Goal: Task Accomplishment & Management: Manage account settings

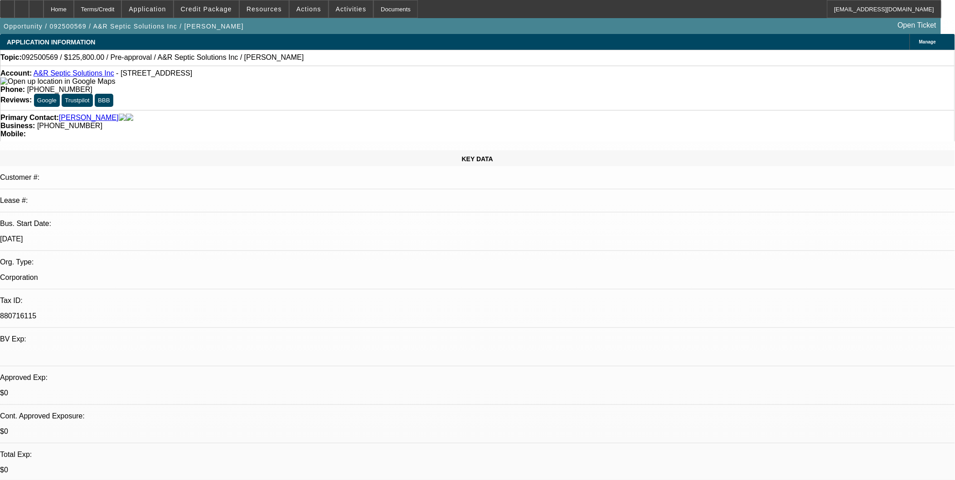
select select "0"
select select "2"
select select "0.1"
select select "0"
select select "2"
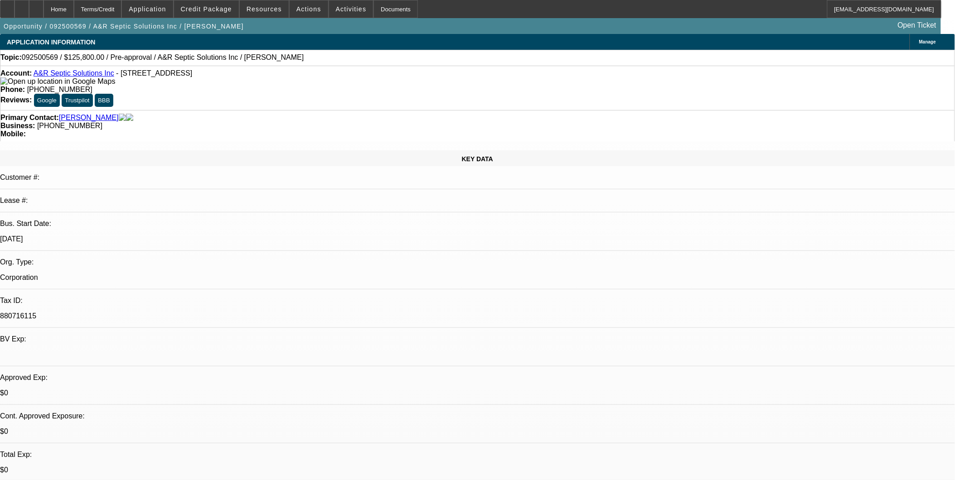
select select "0.1"
select select "1"
select select "2"
select select "4"
select select "1"
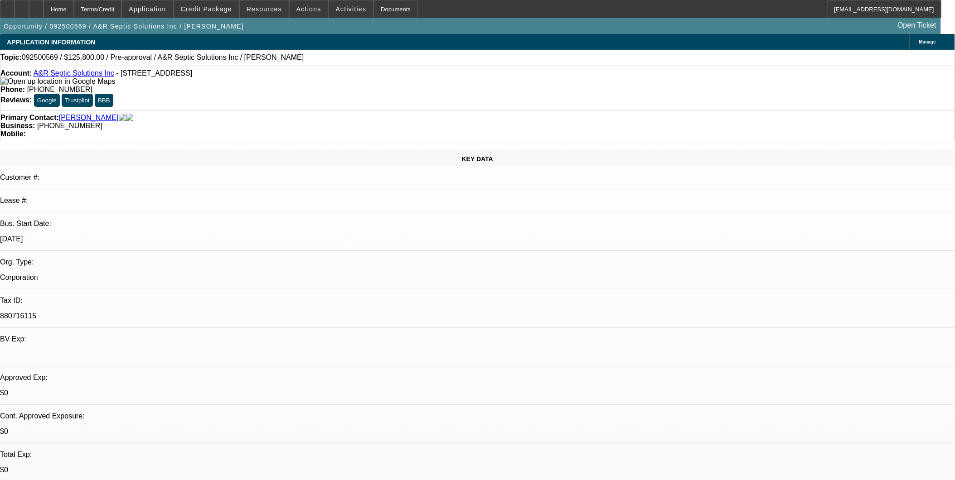
select select "2"
select select "4"
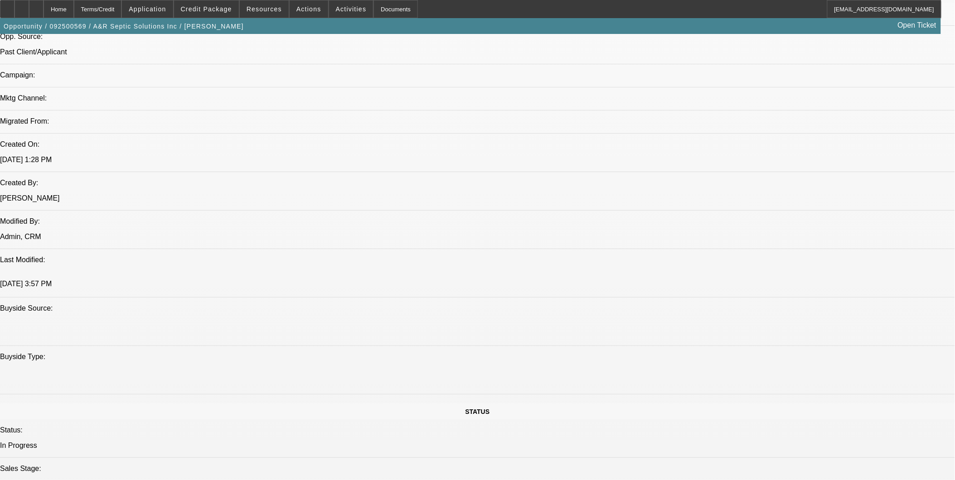
scroll to position [705, 0]
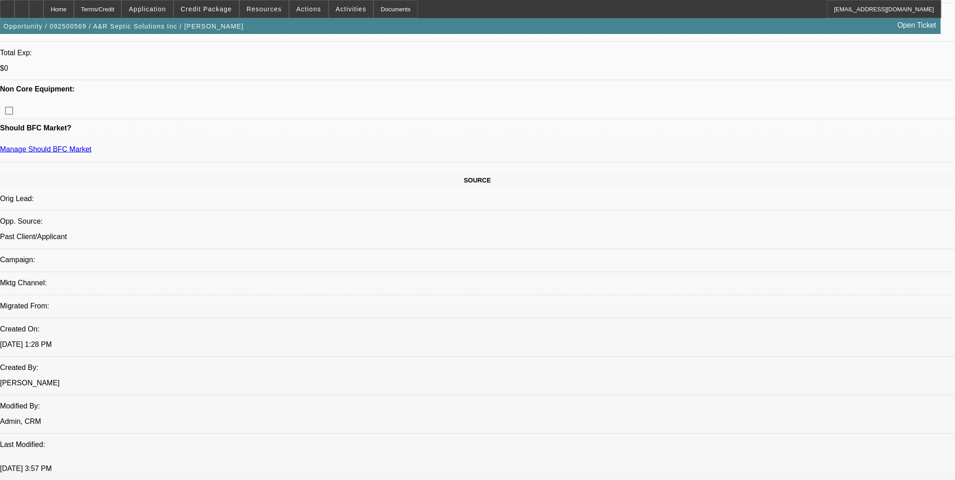
scroll to position [402, 0]
click at [216, 9] on span "Credit Package" at bounding box center [206, 8] width 51 height 7
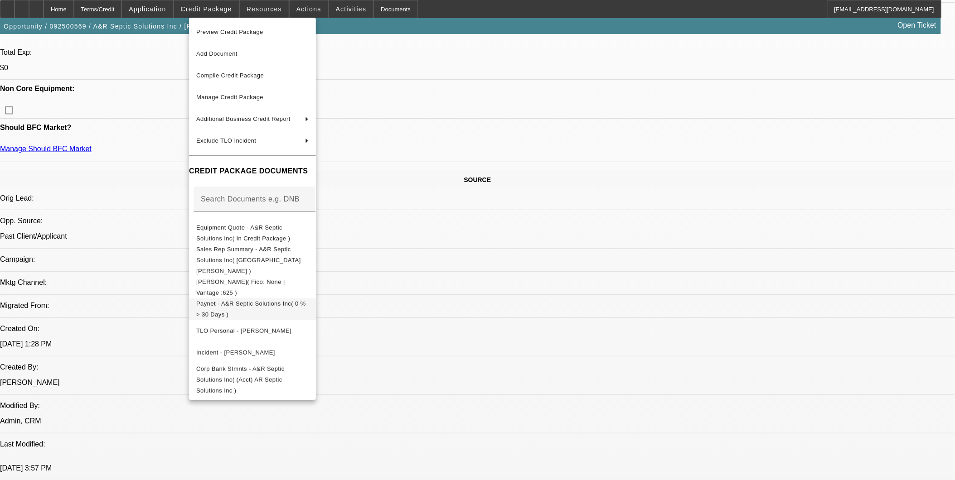
click at [265, 298] on button "Paynet - A&R Septic Solutions Inc( 0 % > 30 Days )" at bounding box center [252, 309] width 127 height 22
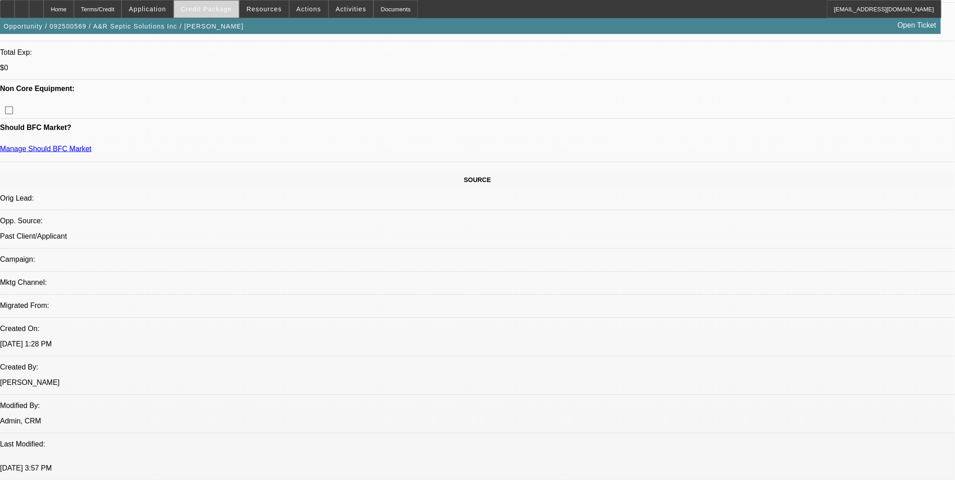
click at [208, 12] on span "Credit Package" at bounding box center [206, 8] width 51 height 7
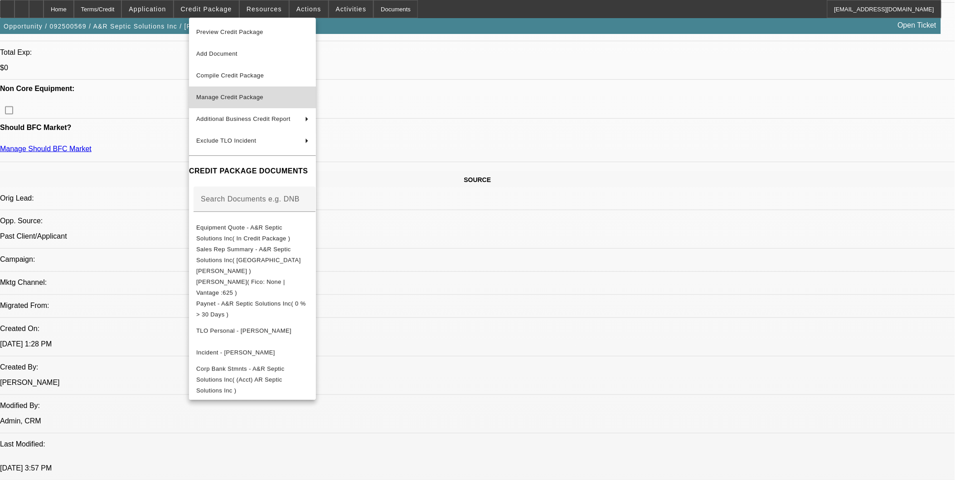
click at [244, 90] on button "Manage Credit Package" at bounding box center [252, 98] width 127 height 22
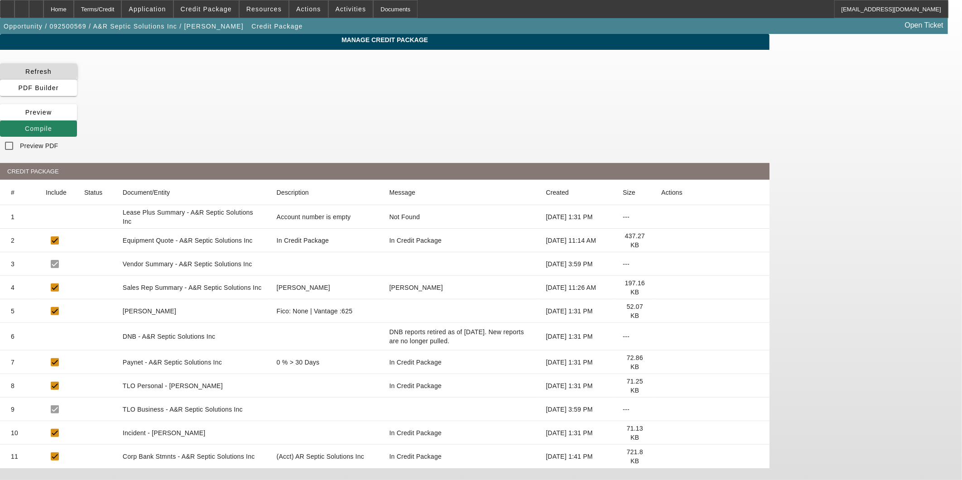
click at [25, 70] on icon at bounding box center [25, 71] width 0 height 7
click at [52, 125] on span "Compile" at bounding box center [38, 128] width 27 height 7
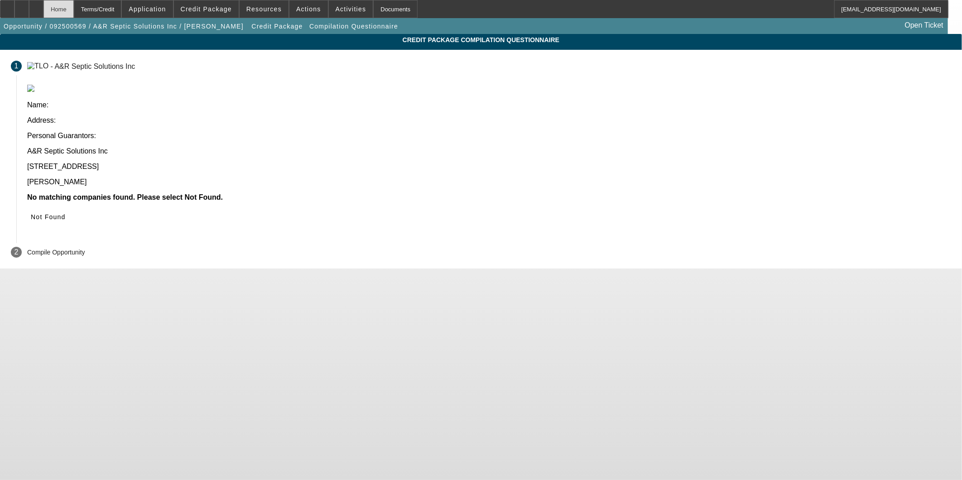
click at [74, 7] on div "Home" at bounding box center [58, 9] width 30 height 18
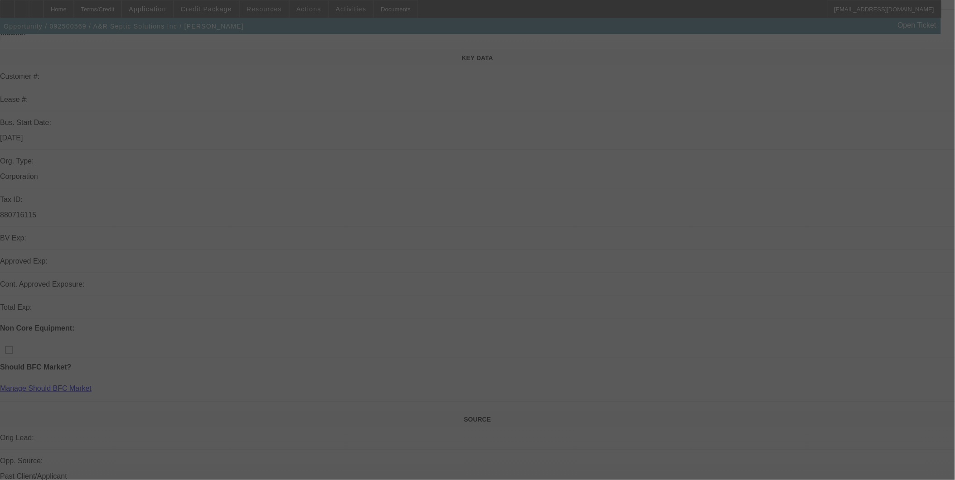
scroll to position [46, 0]
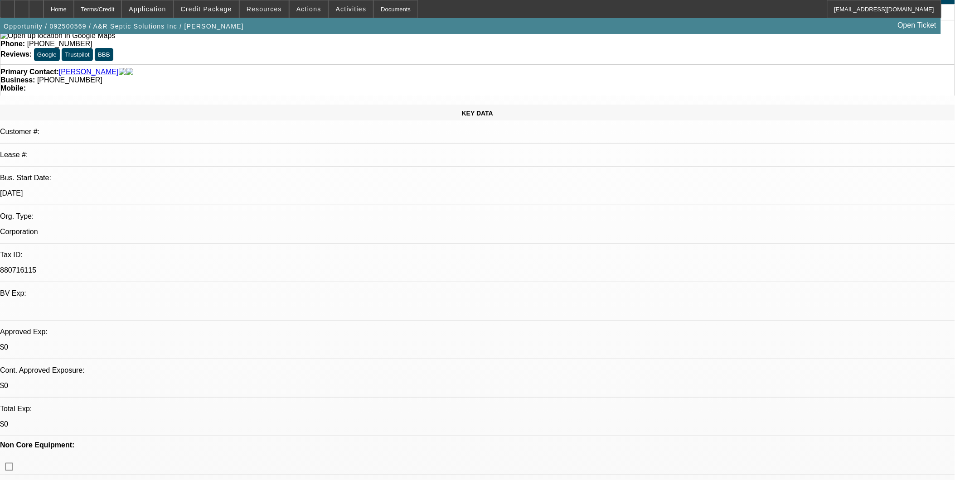
select select "0"
select select "2"
select select "0.1"
select select "4"
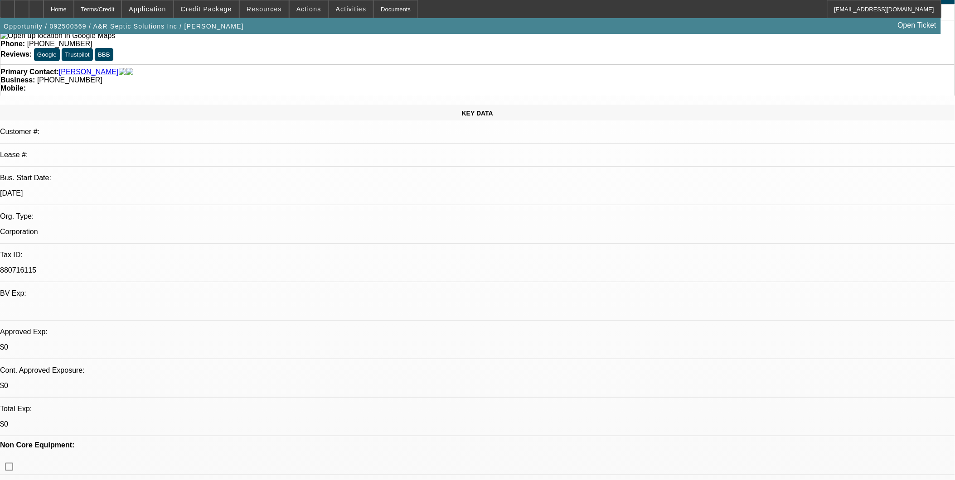
select select "0"
select select "2"
select select "0.1"
select select "4"
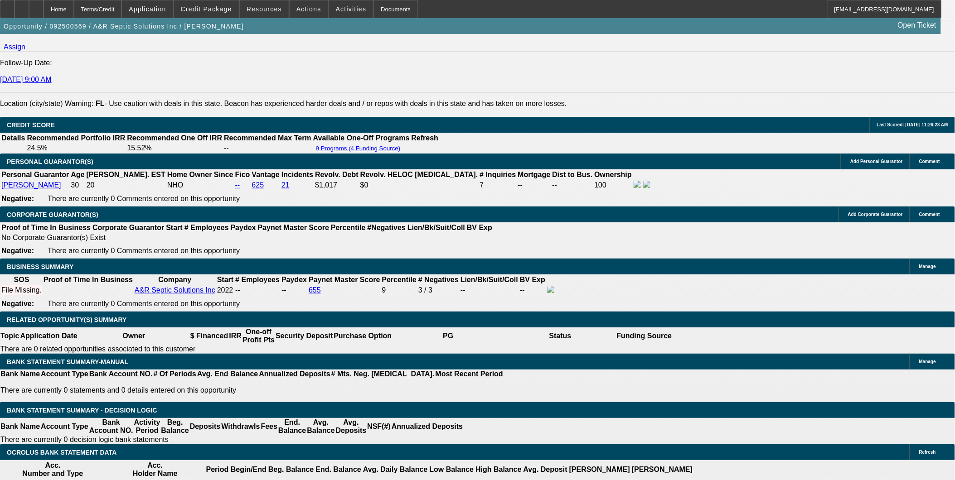
scroll to position [1203, 0]
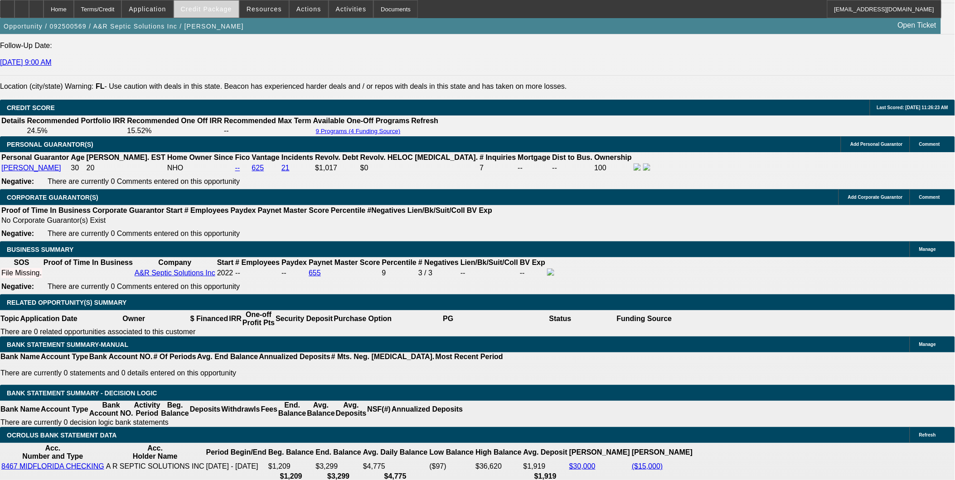
click at [218, 7] on span "Credit Package" at bounding box center [206, 8] width 51 height 7
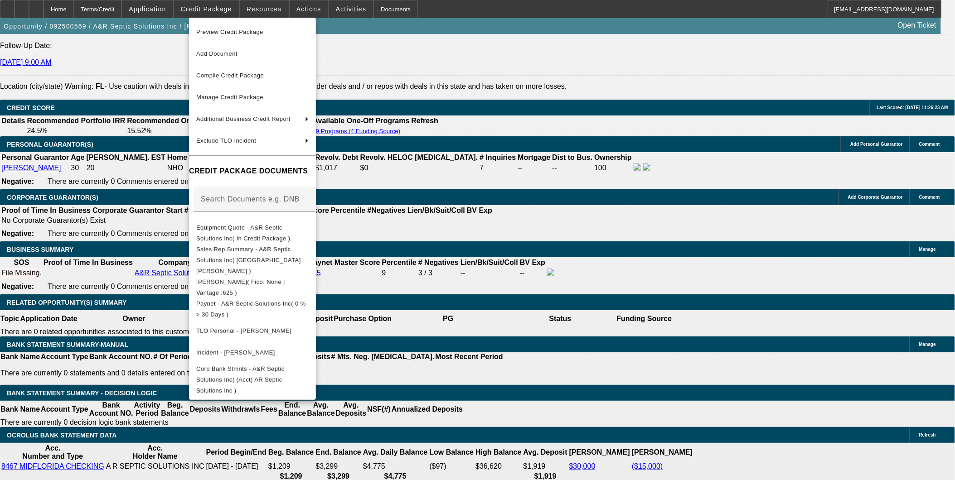
click at [785, 110] on div at bounding box center [477, 240] width 955 height 480
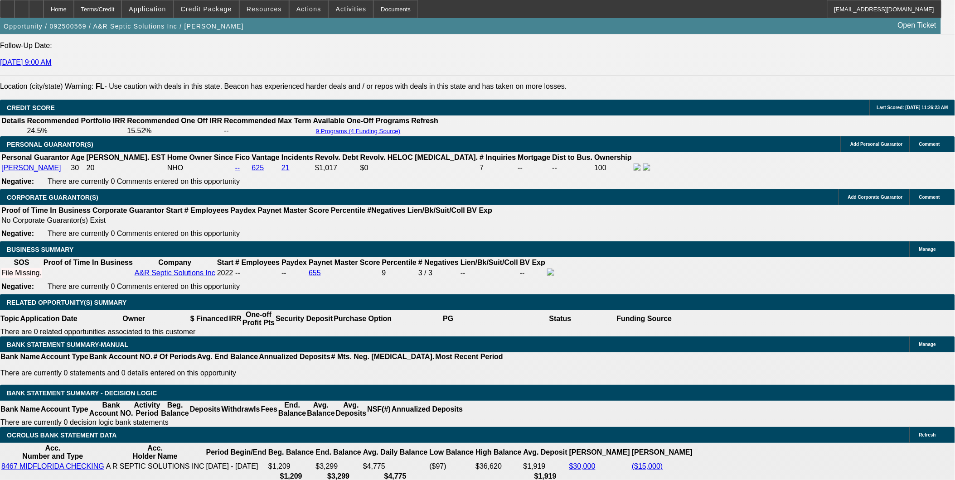
click at [218, 9] on span "Credit Package" at bounding box center [206, 8] width 51 height 7
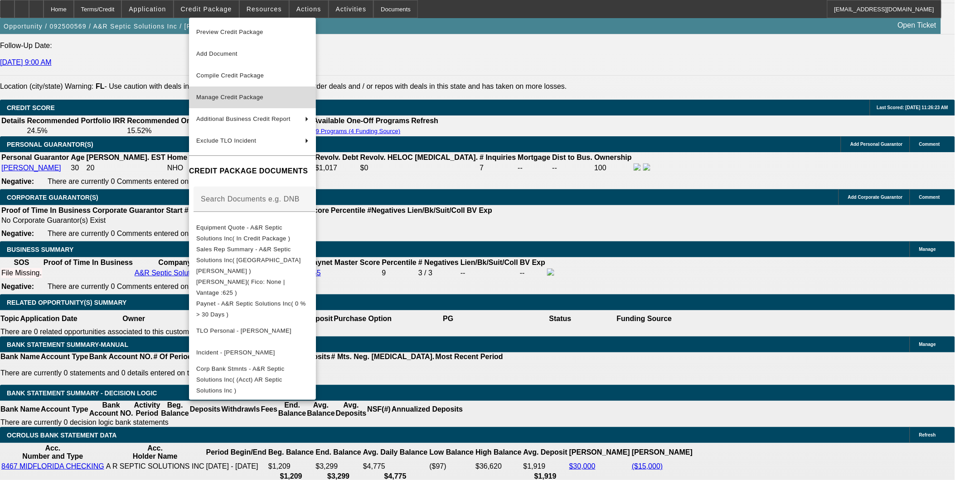
click at [243, 97] on span "Manage Credit Package" at bounding box center [229, 97] width 67 height 7
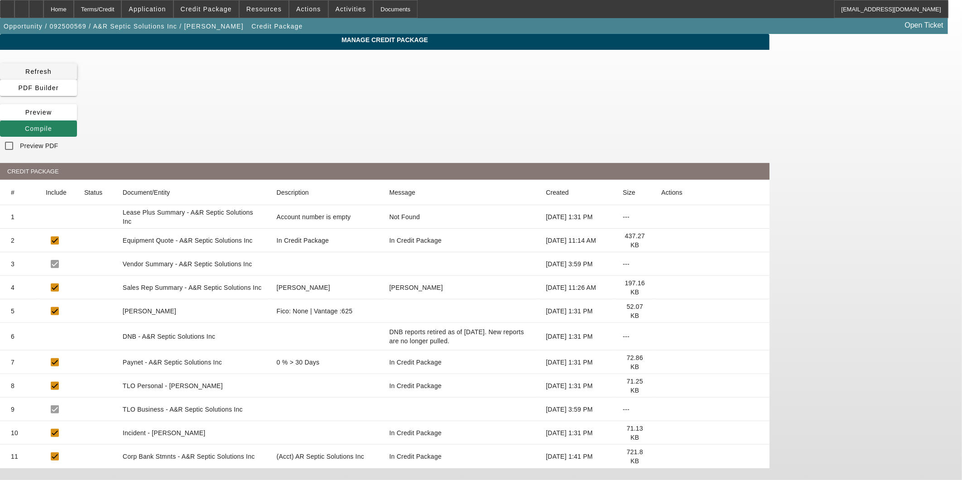
click at [52, 68] on span "Refresh" at bounding box center [38, 71] width 26 height 7
click at [77, 118] on span at bounding box center [38, 129] width 77 height 22
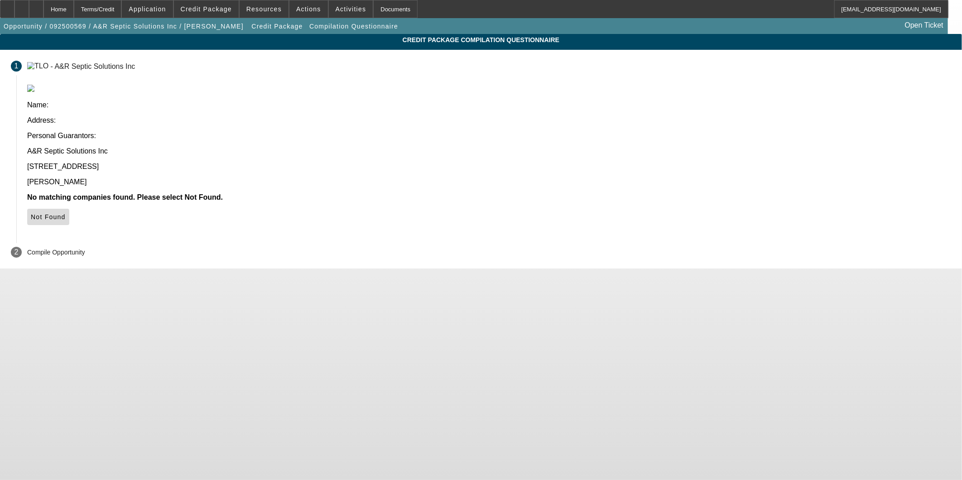
click at [66, 213] on span "Not Found" at bounding box center [48, 216] width 35 height 7
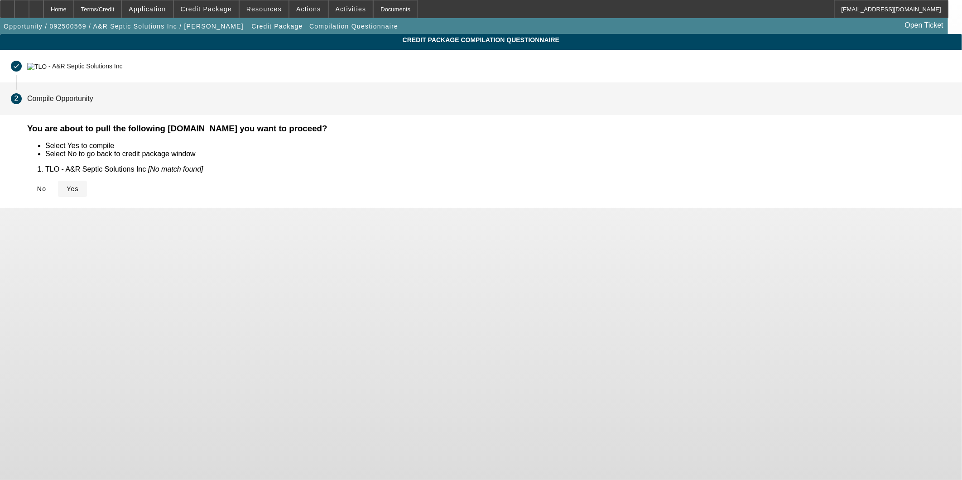
click at [87, 193] on span at bounding box center [72, 189] width 29 height 22
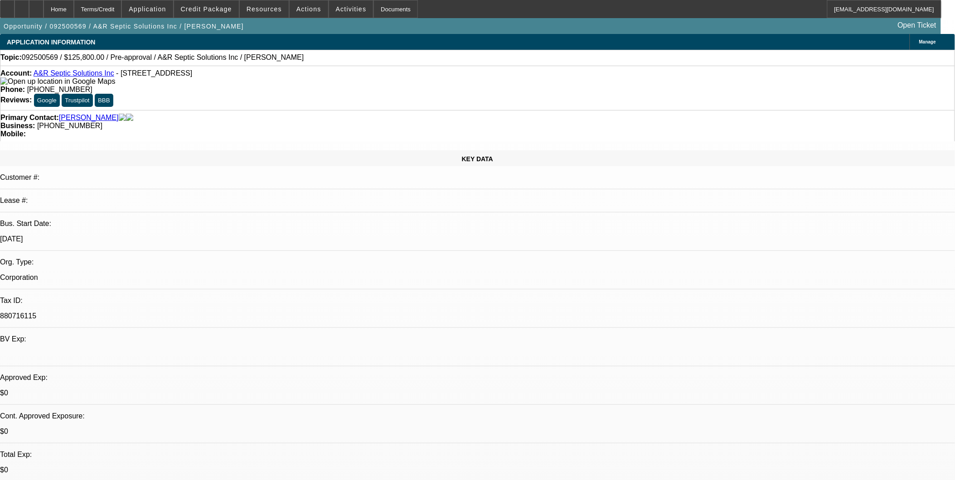
select select "0"
select select "2"
select select "0.1"
select select "4"
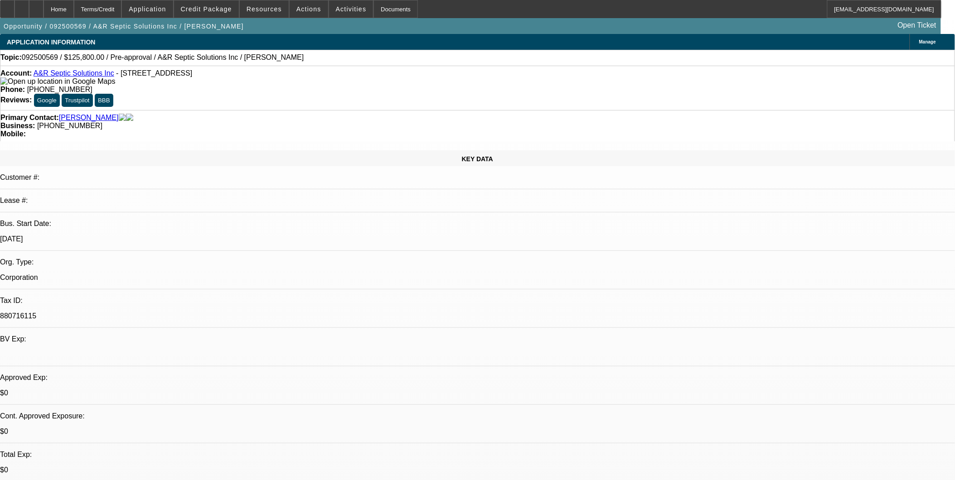
select select "0"
select select "2"
select select "0.1"
select select "4"
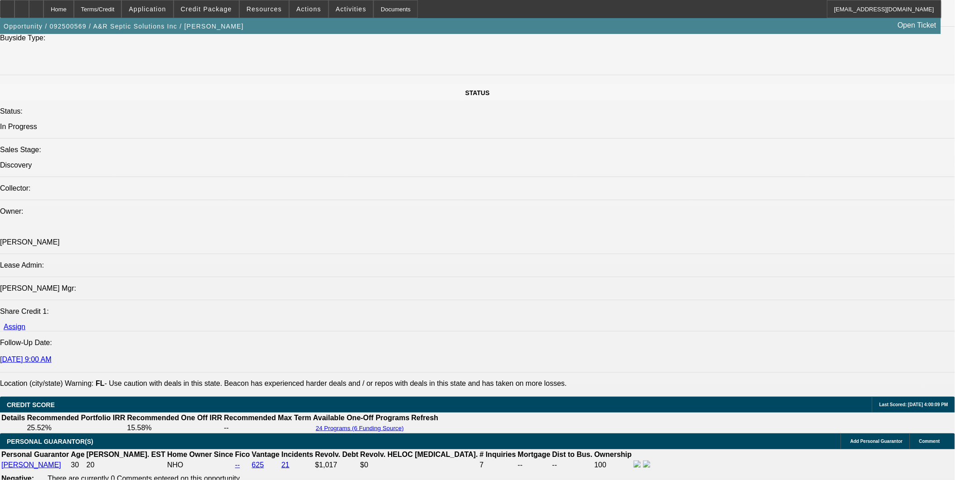
scroll to position [1158, 0]
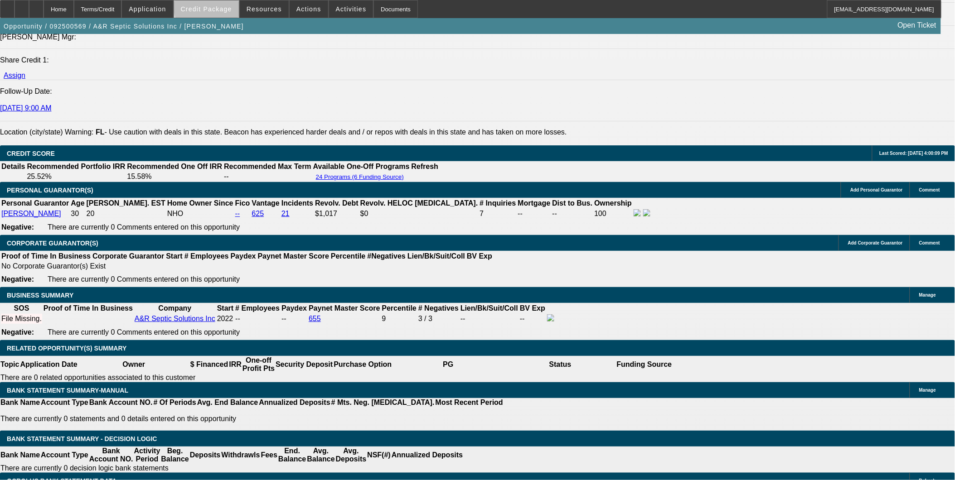
click at [222, 7] on span "Credit Package" at bounding box center [206, 8] width 51 height 7
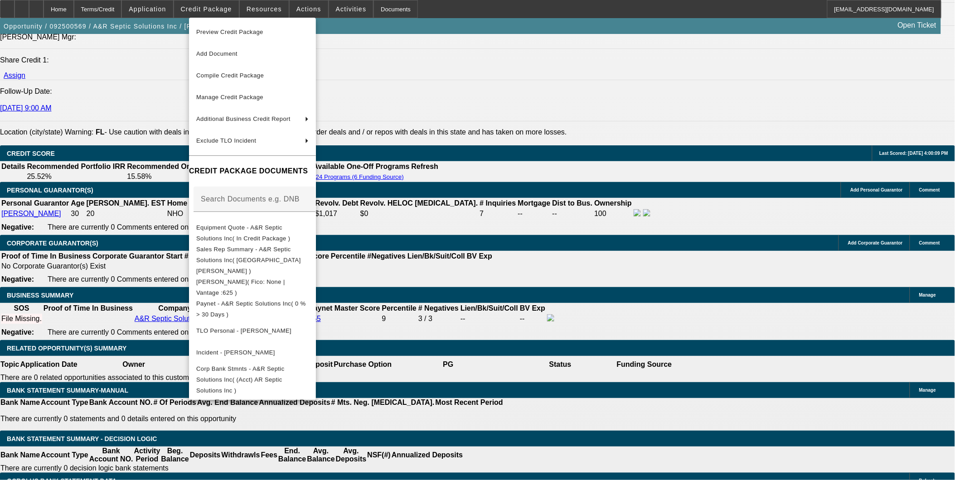
click at [577, 272] on div at bounding box center [477, 240] width 955 height 480
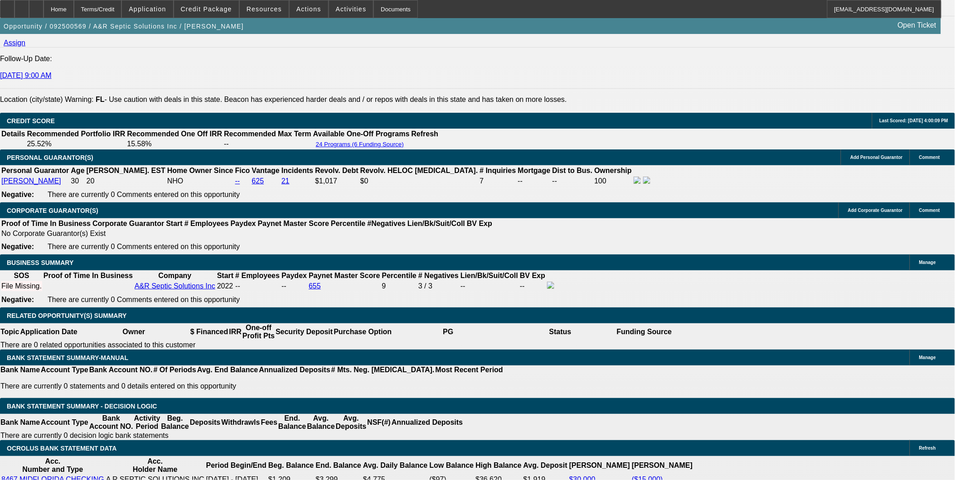
scroll to position [1208, 0]
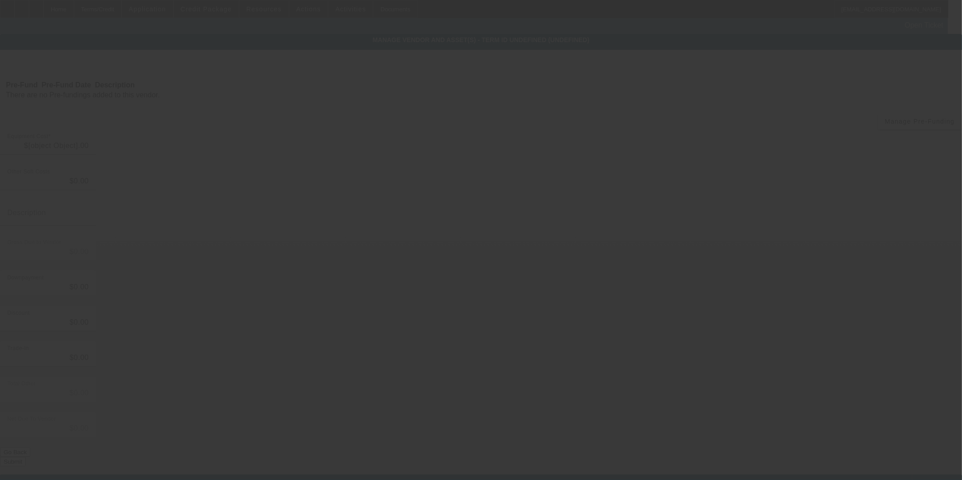
type input "$140,000.00"
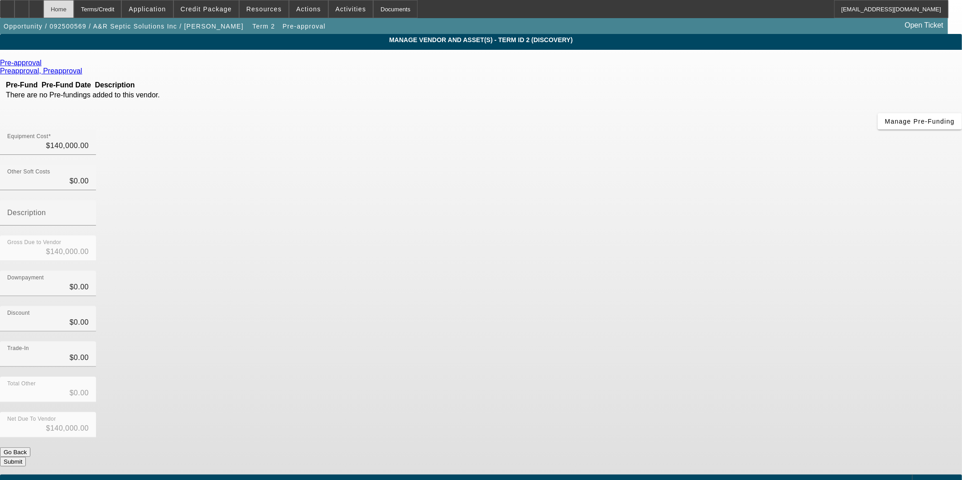
click at [74, 10] on div "Home" at bounding box center [58, 9] width 30 height 18
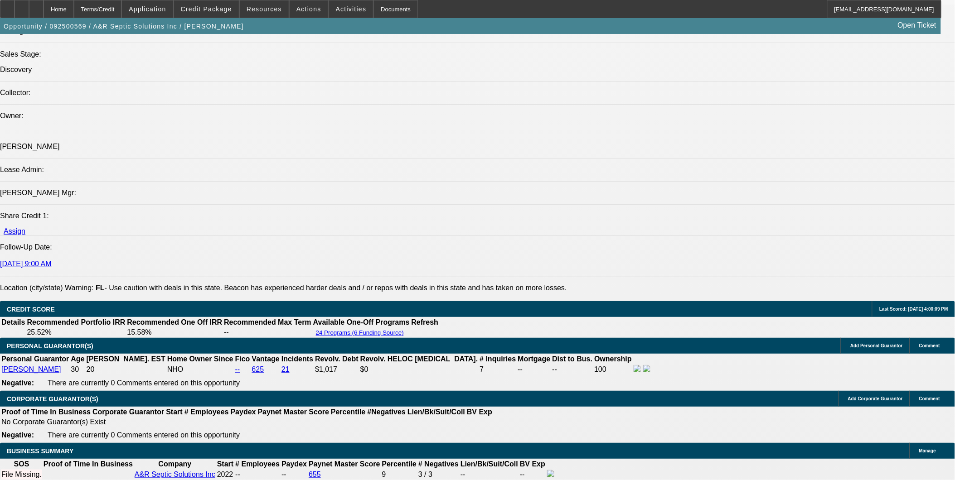
select select "0"
select select "2"
select select "0.1"
select select "4"
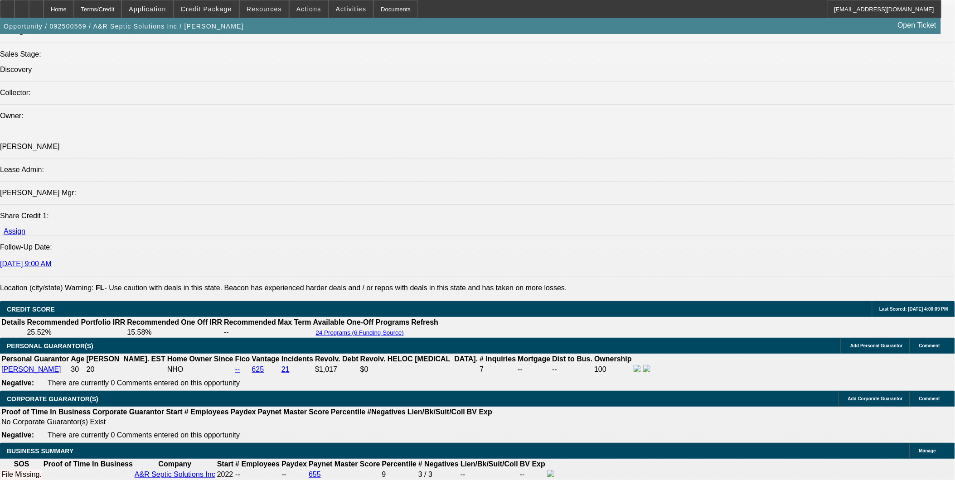
select select "0"
select select "2"
select select "0.1"
select select "4"
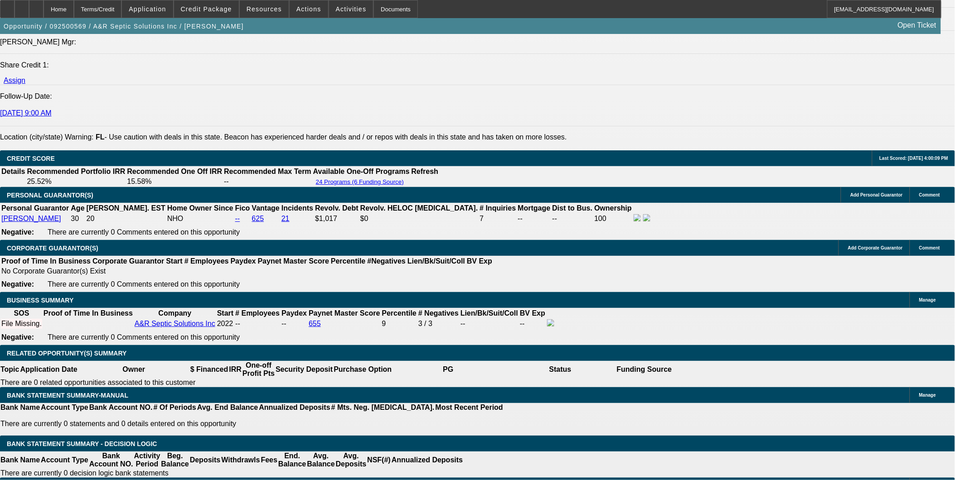
scroll to position [1166, 0]
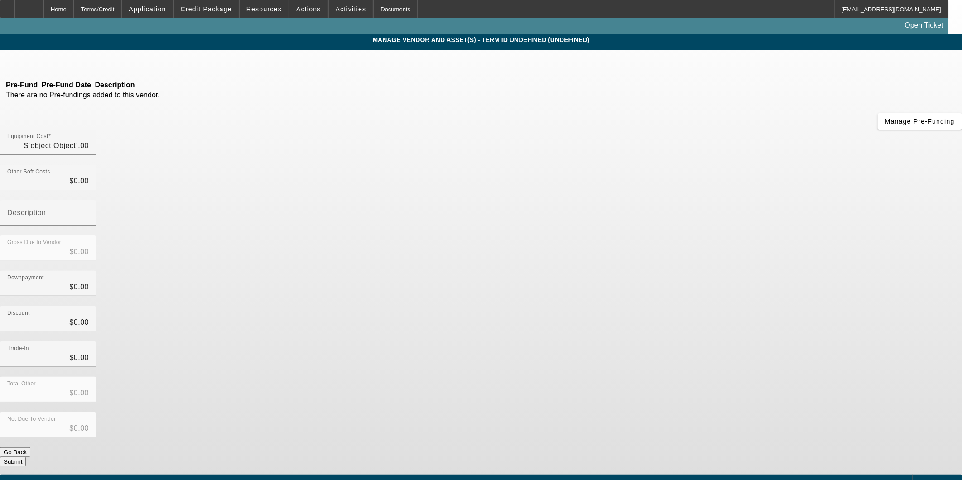
type input "$140,000.00"
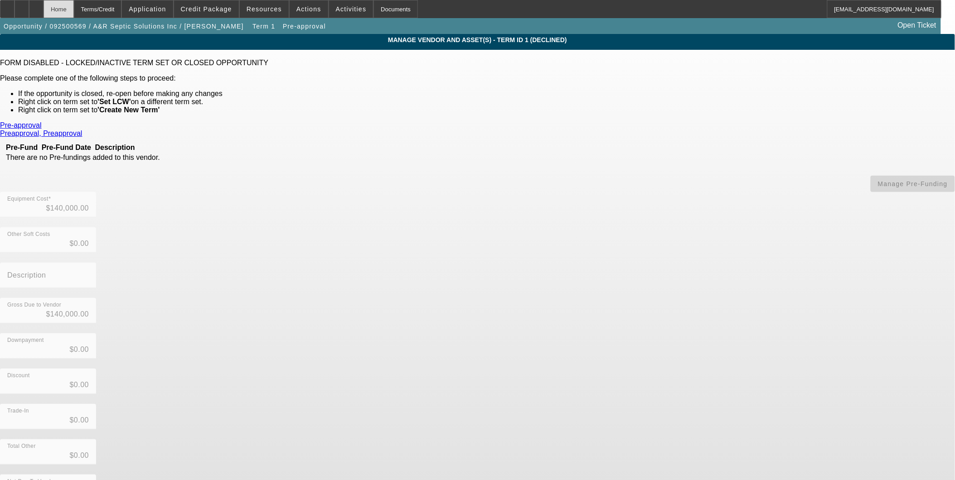
click at [74, 11] on div "Home" at bounding box center [58, 9] width 30 height 18
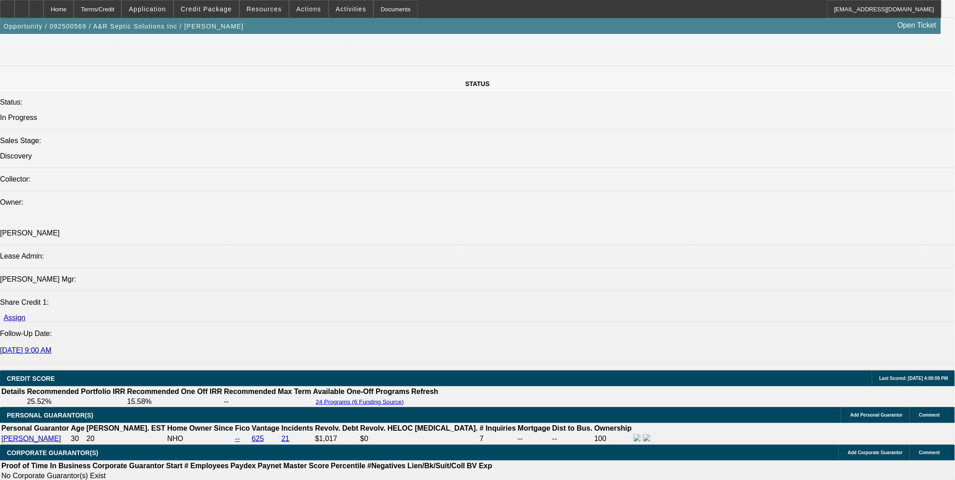
select select "0"
select select "2"
select select "0.1"
select select "4"
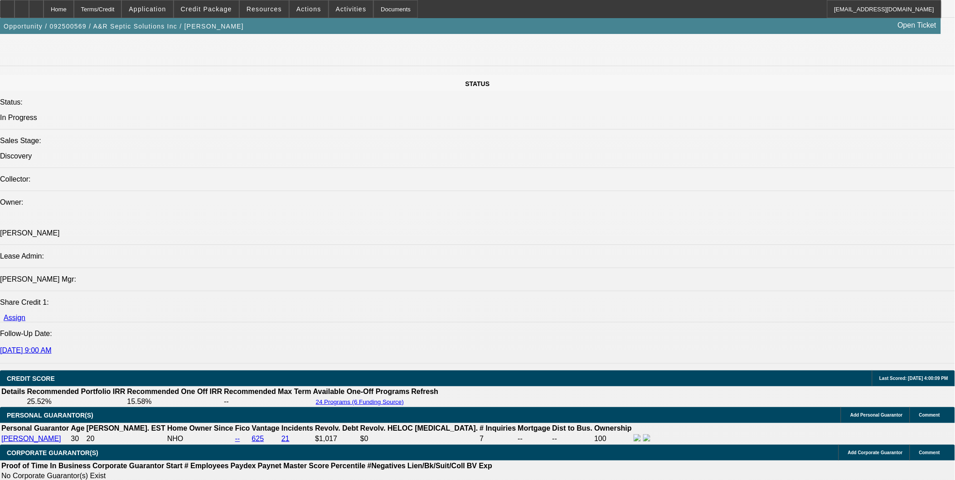
select select "0"
select select "2"
select select "0.1"
select select "4"
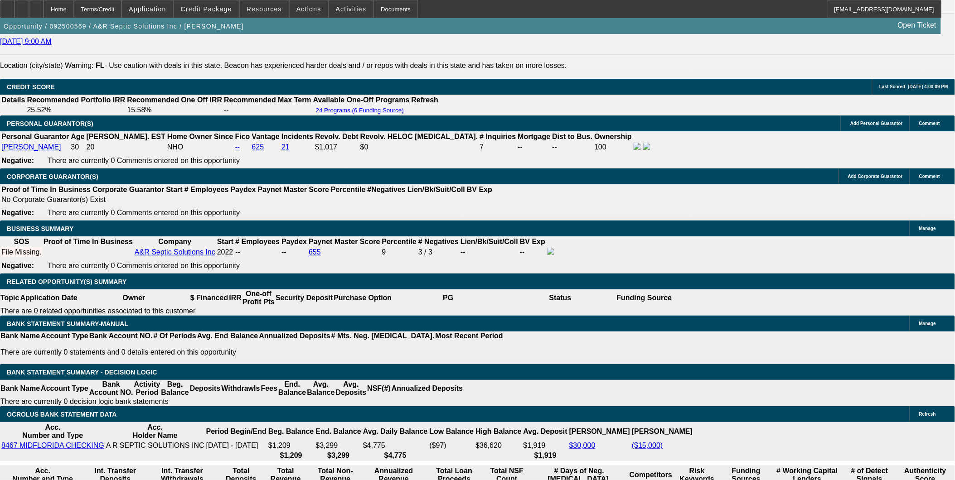
scroll to position [1238, 0]
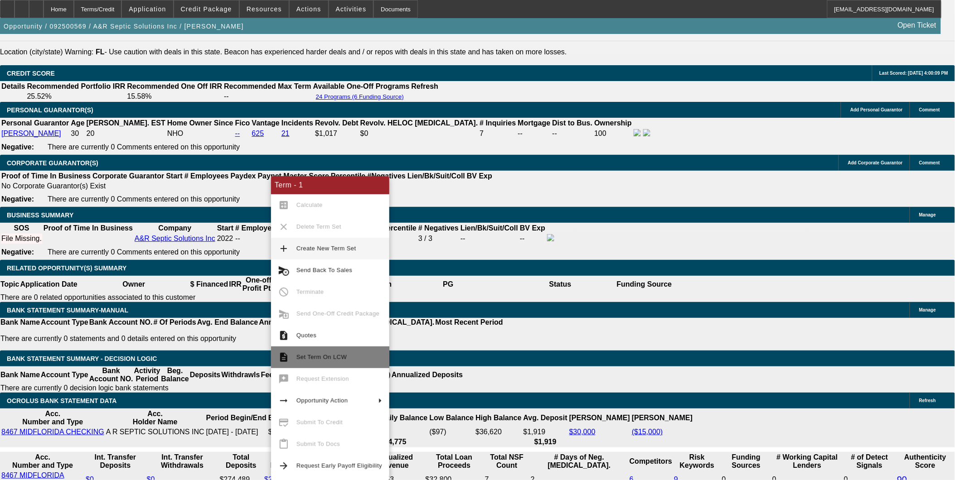
click at [335, 364] on button "description Set Term On LCW" at bounding box center [330, 358] width 118 height 22
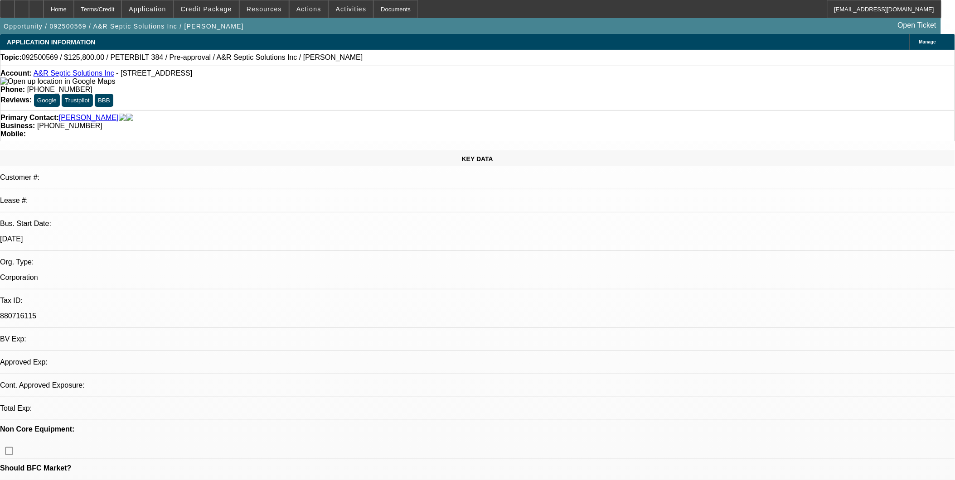
select select "0"
select select "2"
select select "0.1"
select select "0"
select select "2"
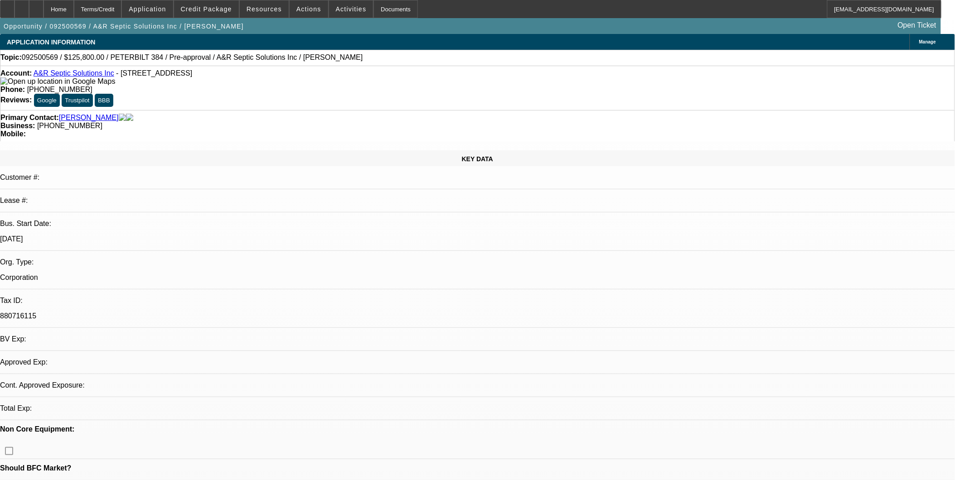
select select "0.1"
select select "1"
select select "2"
select select "4"
select select "1"
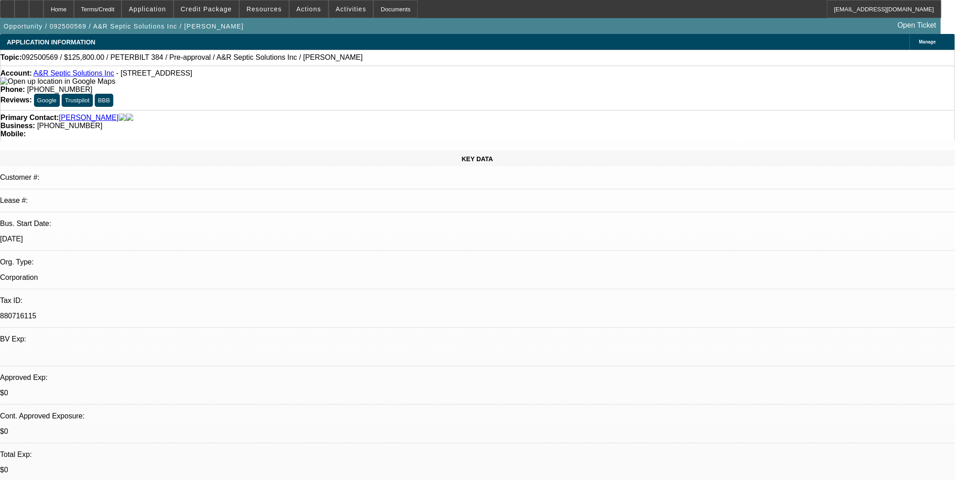
select select "2"
select select "4"
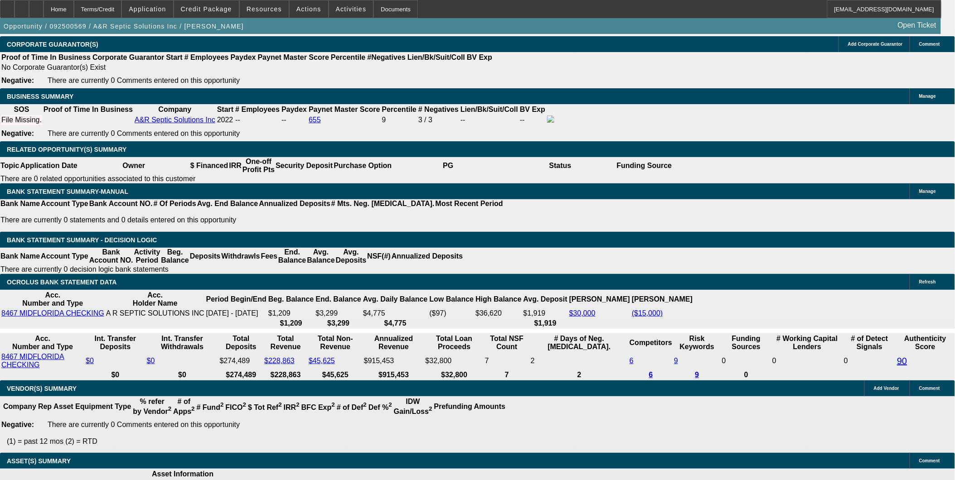
scroll to position [1359, 0]
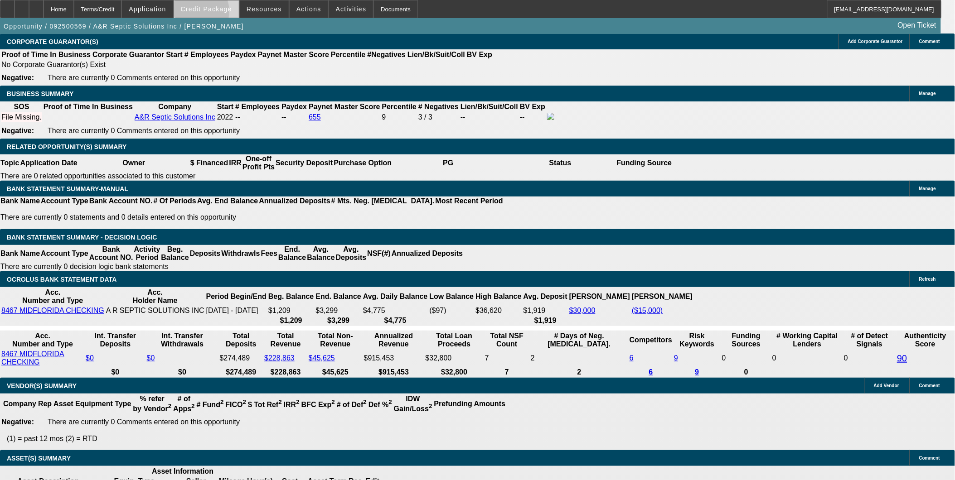
click at [210, 14] on span at bounding box center [206, 9] width 65 height 22
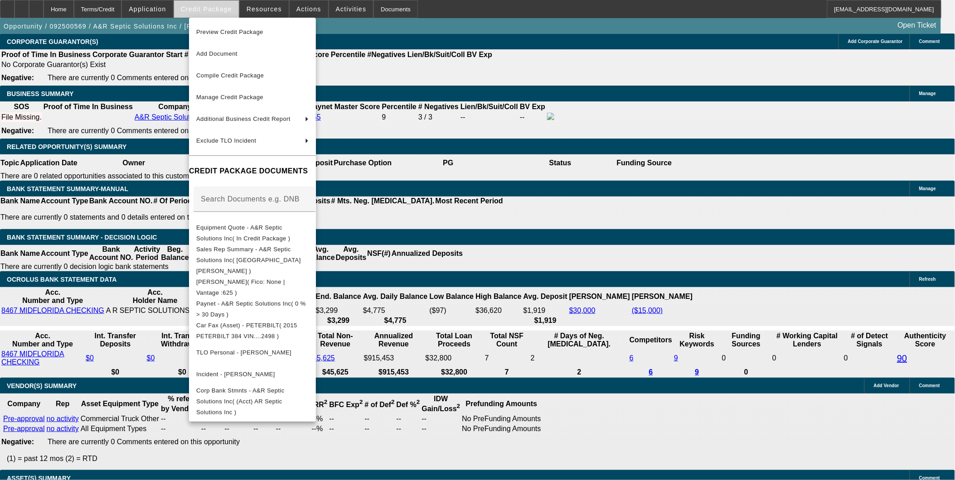
scroll to position [1386, 0]
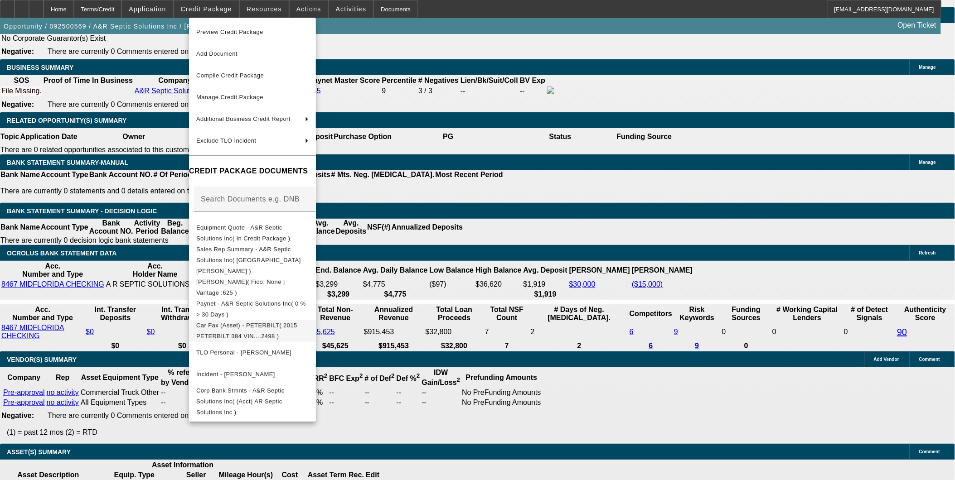
click at [277, 322] on span "Car Fax (Asset) - PETERBILT( 2015 PETERBILT 384 VIN....2498 )" at bounding box center [246, 331] width 101 height 18
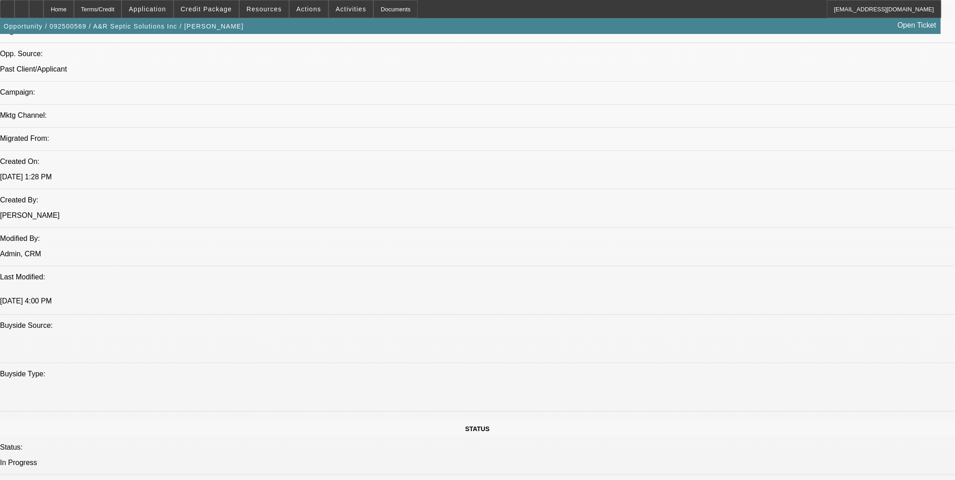
scroll to position [379, 0]
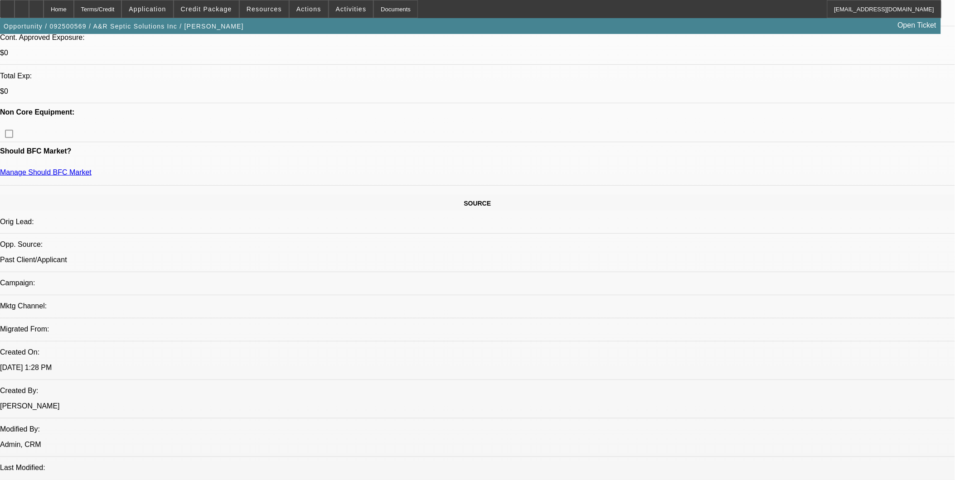
click at [222, 12] on span at bounding box center [206, 9] width 65 height 22
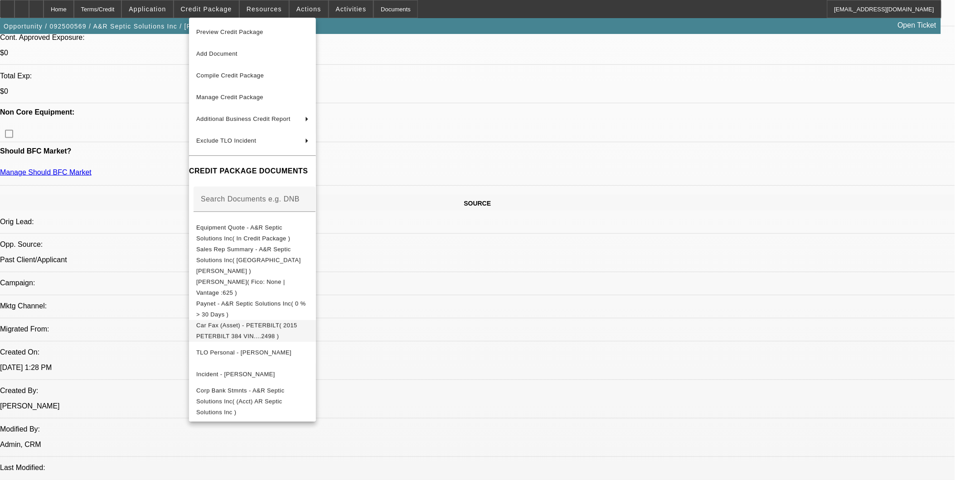
click at [251, 320] on span "Car Fax (Asset) - PETERBILT( 2015 PETERBILT 384 VIN....2498 )" at bounding box center [252, 331] width 112 height 22
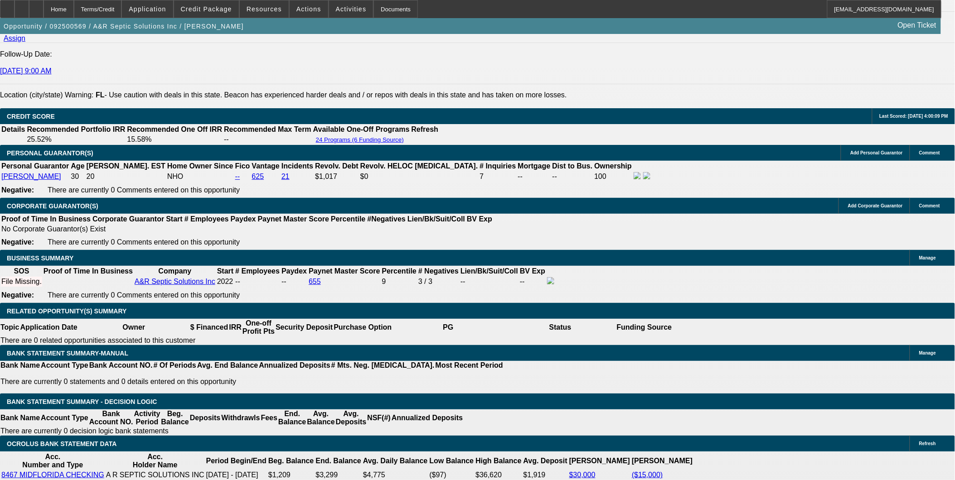
scroll to position [1235, 0]
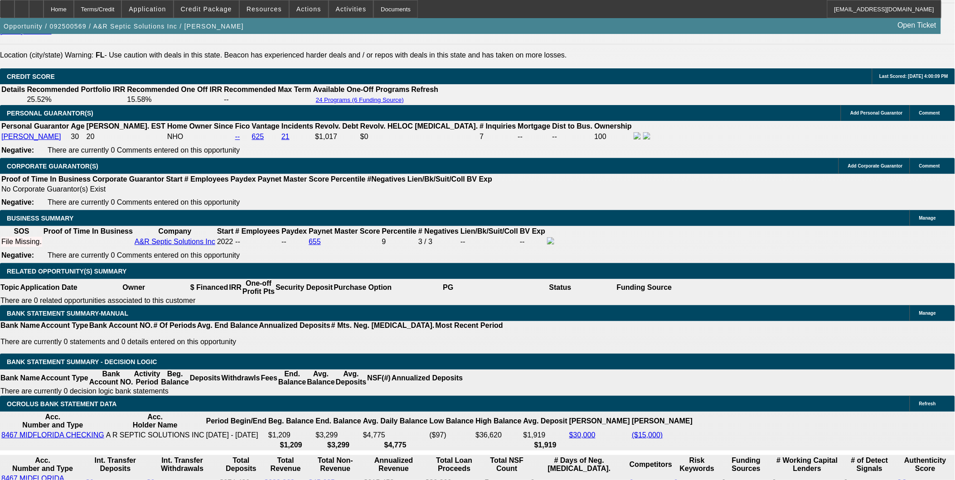
drag, startPoint x: 541, startPoint y: 212, endPoint x: 531, endPoint y: 182, distance: 31.2
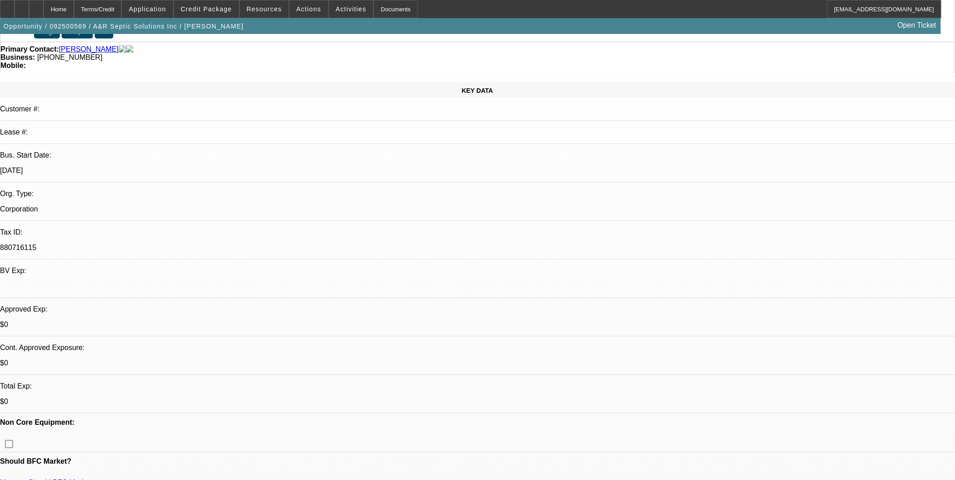
scroll to position [26, 0]
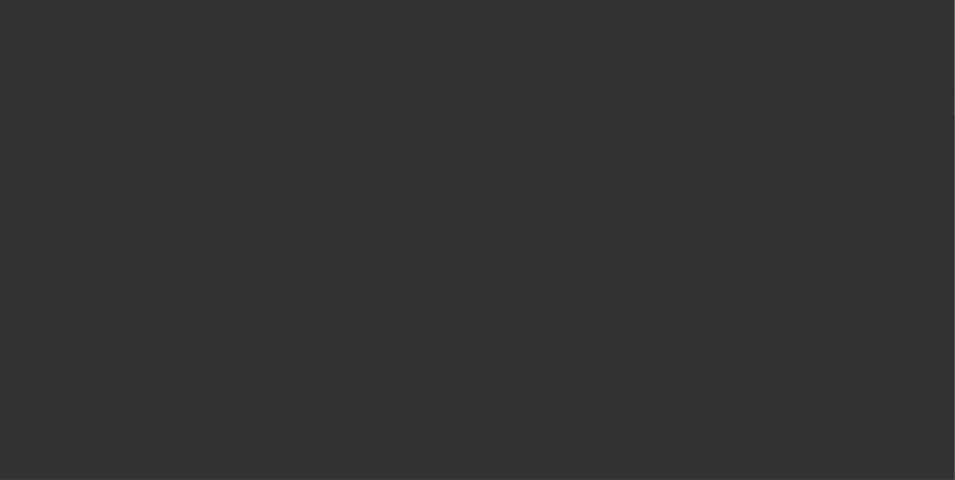
scroll to position [0, 0]
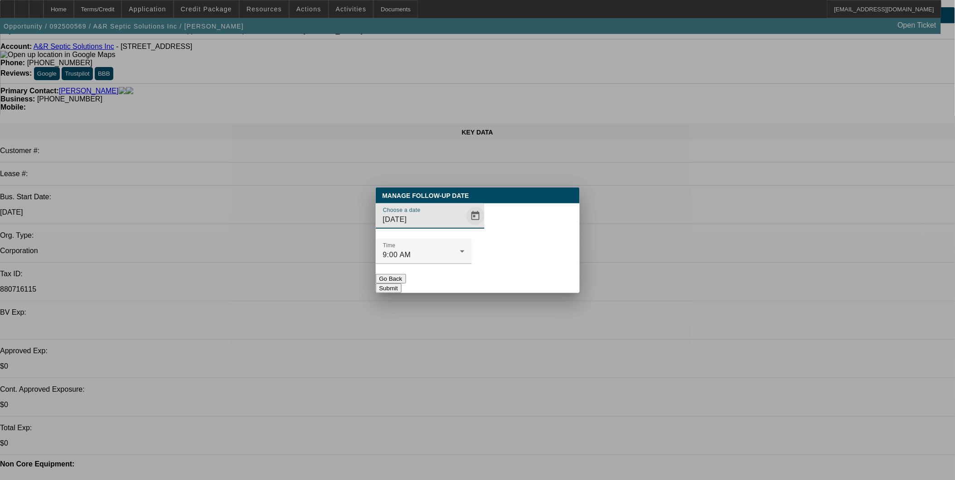
click at [468, 227] on span "Open calendar" at bounding box center [475, 216] width 22 height 22
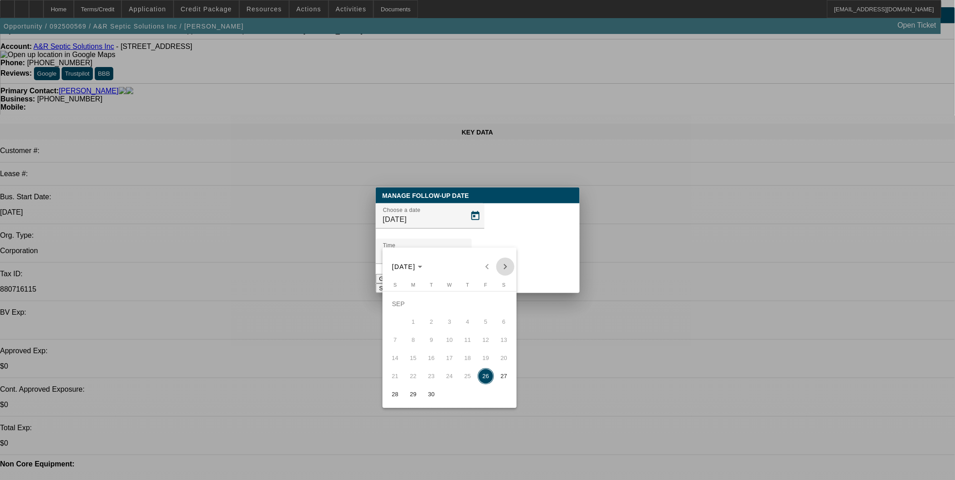
click at [502, 268] on span "Next month" at bounding box center [505, 267] width 18 height 18
click at [473, 361] on span "23" at bounding box center [467, 358] width 16 height 16
type input "10/23/2025"
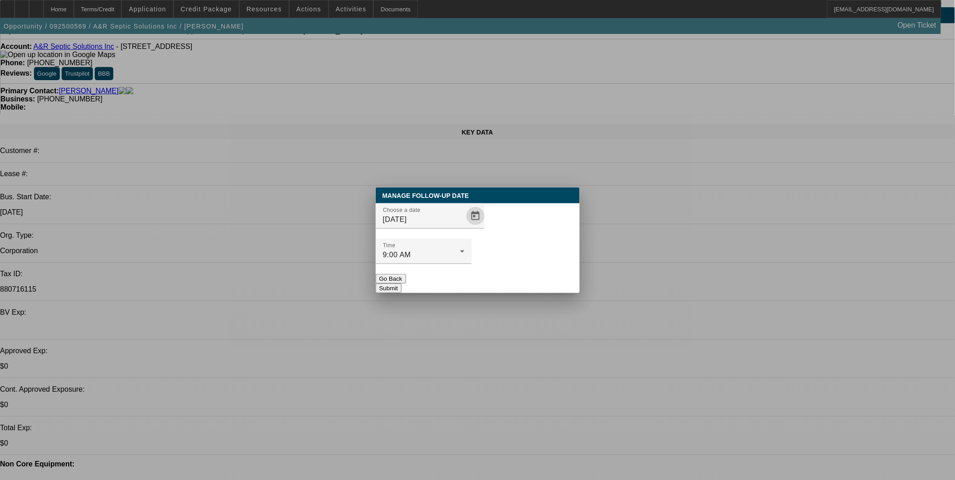
click at [401, 284] on button "Submit" at bounding box center [389, 289] width 26 height 10
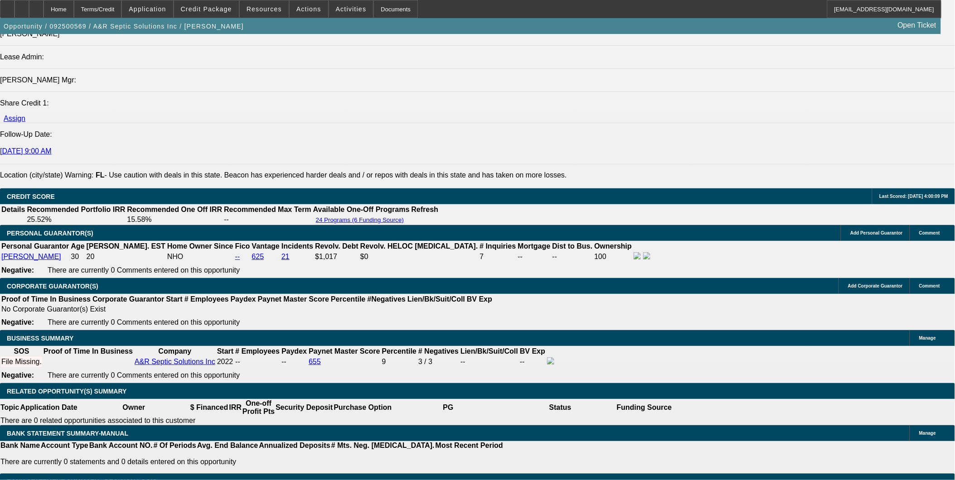
scroll to position [1208, 0]
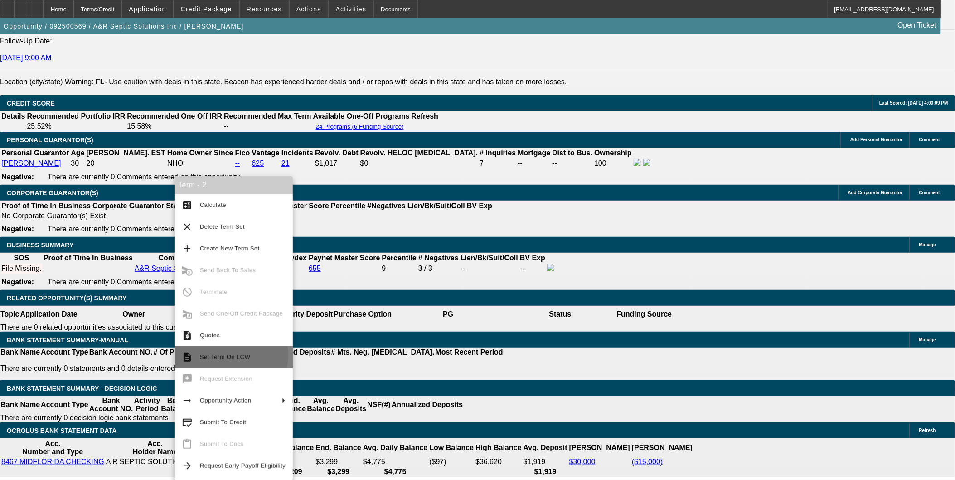
click at [227, 356] on span "Set Term On LCW" at bounding box center [225, 357] width 50 height 7
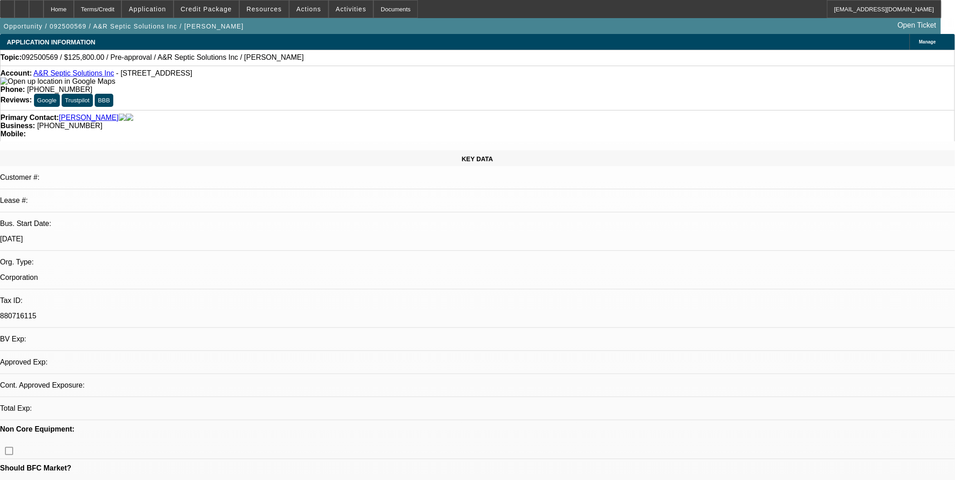
select select "0"
select select "2"
select select "0.1"
select select "0"
select select "2"
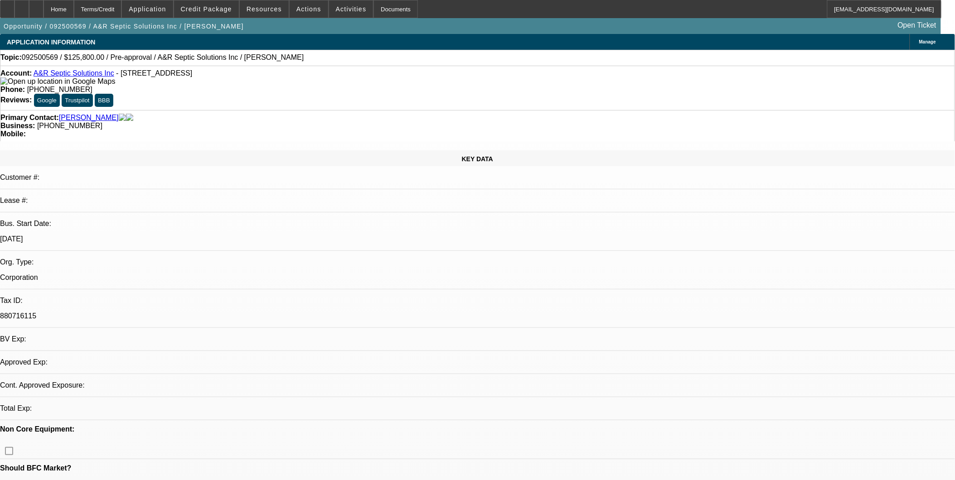
select select "0.1"
select select "1"
select select "2"
select select "4"
select select "1"
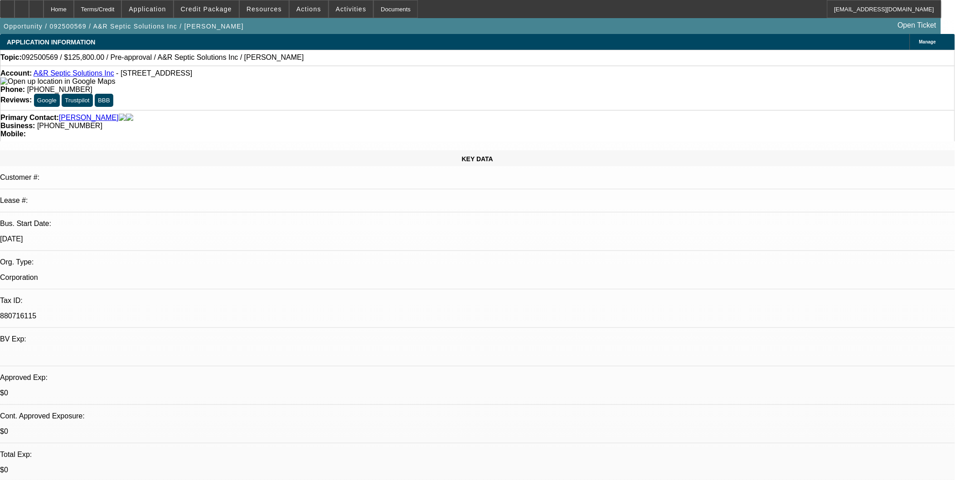
select select "2"
select select "4"
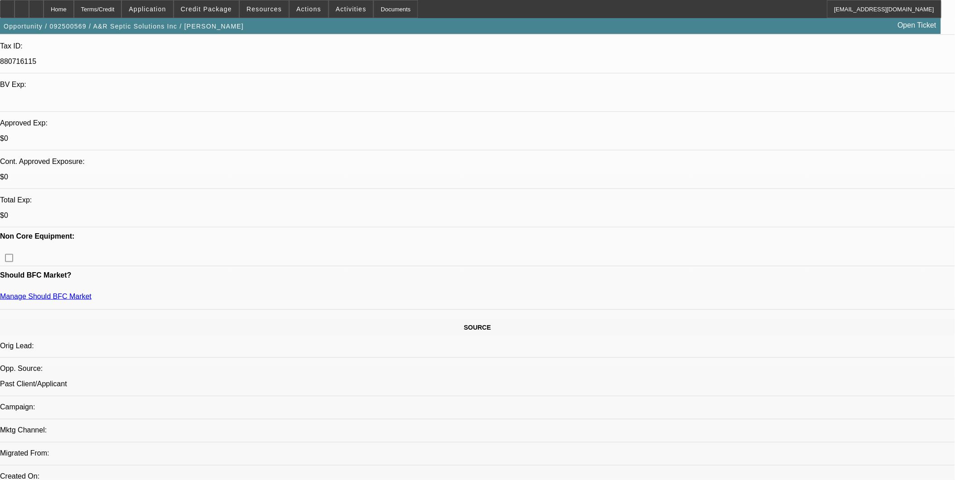
scroll to position [352, 0]
